Goal: Check status: Check status

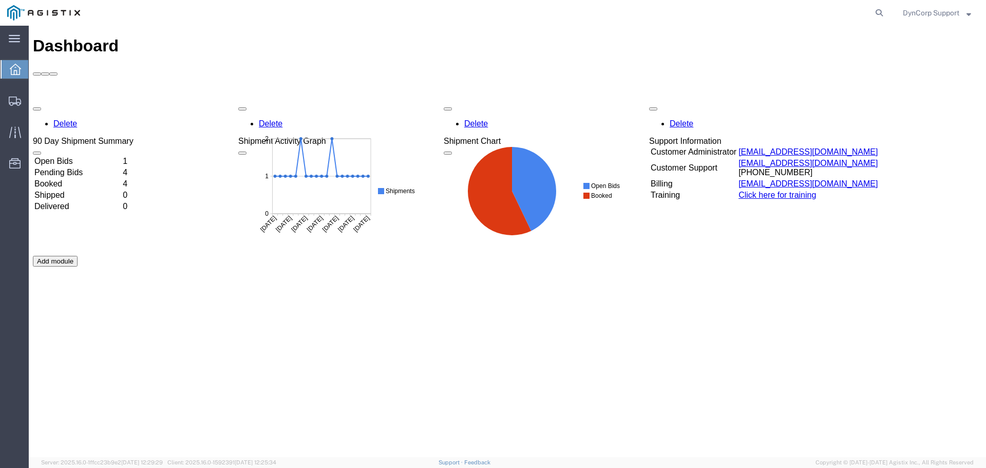
click at [71, 156] on td "Open Bids" at bounding box center [77, 161] width 87 height 10
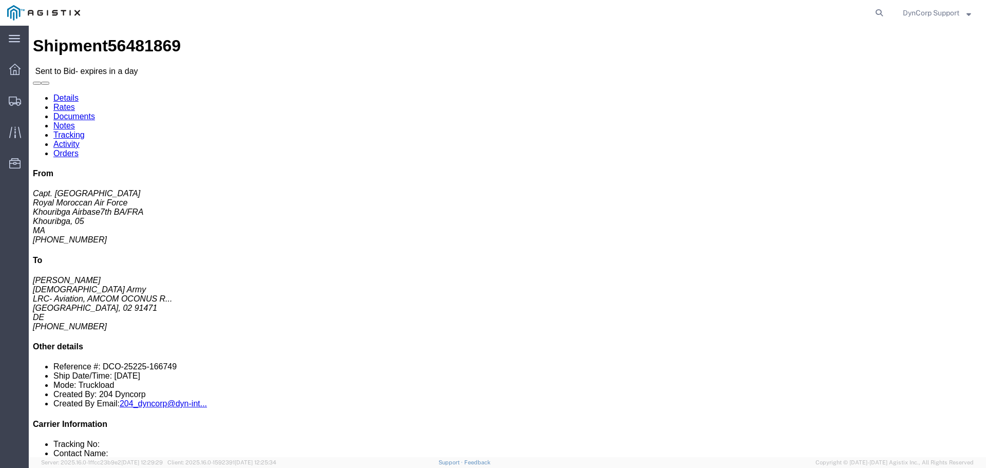
click link "Notes"
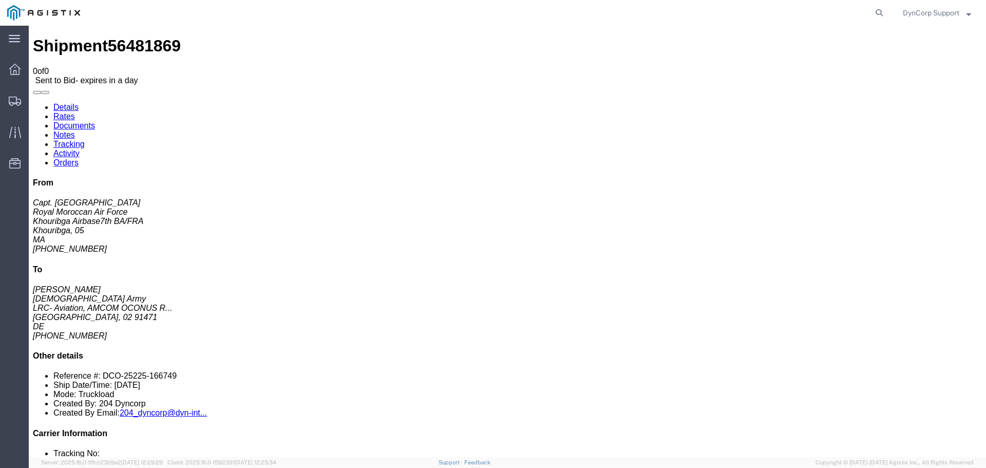
click at [63, 103] on link "Details" at bounding box center [65, 107] width 25 height 9
